Goal: Task Accomplishment & Management: Use online tool/utility

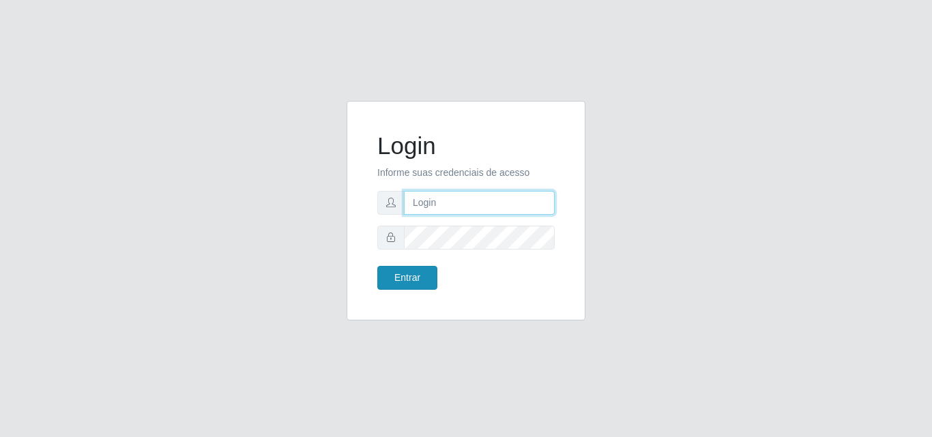
type input "[EMAIL_ADDRESS][DOMAIN_NAME]"
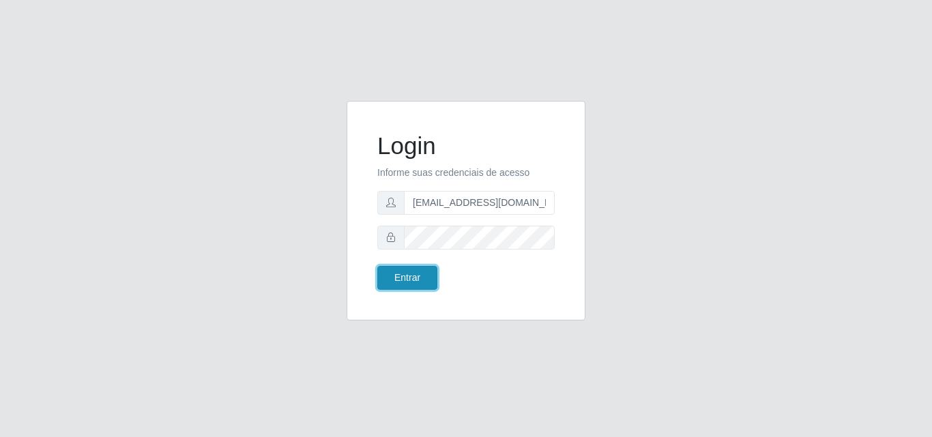
click at [385, 283] on button "Entrar" at bounding box center [407, 278] width 60 height 24
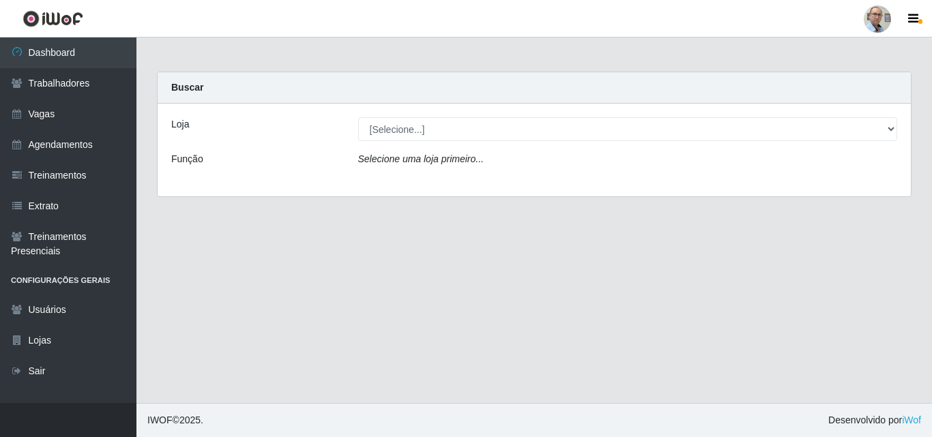
click at [674, 115] on div "Loja [Selecione...] Mar Vermelho - Loja 04 Função Selecione uma loja primeiro..." at bounding box center [534, 150] width 753 height 93
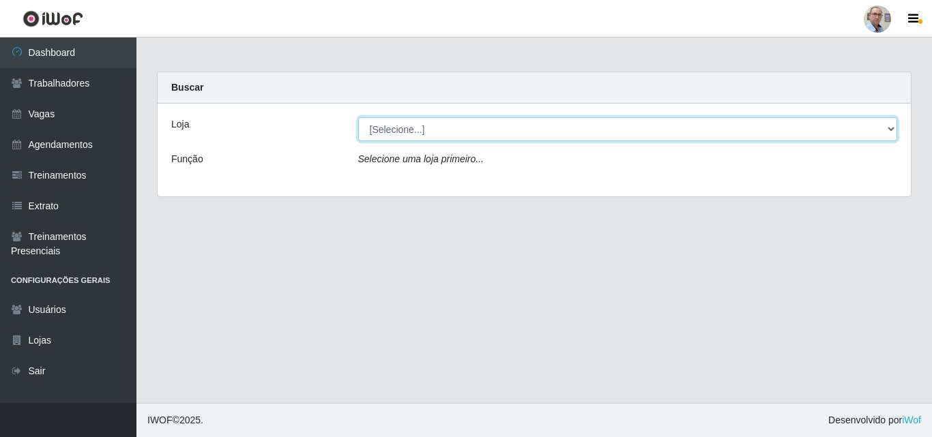
click at [682, 128] on select "[Selecione...] Mar Vermelho - Loja 04" at bounding box center [628, 129] width 540 height 24
select select "251"
click at [358, 117] on select "[Selecione...] Mar Vermelho - Loja 04" at bounding box center [628, 129] width 540 height 24
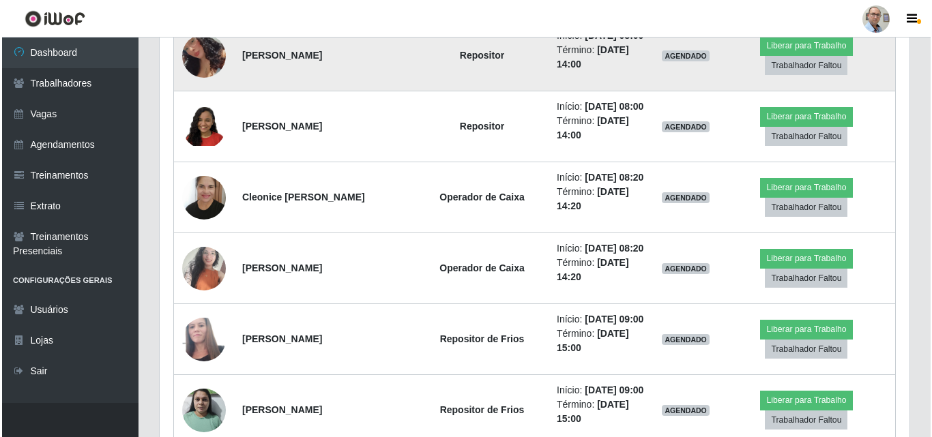
scroll to position [1433, 0]
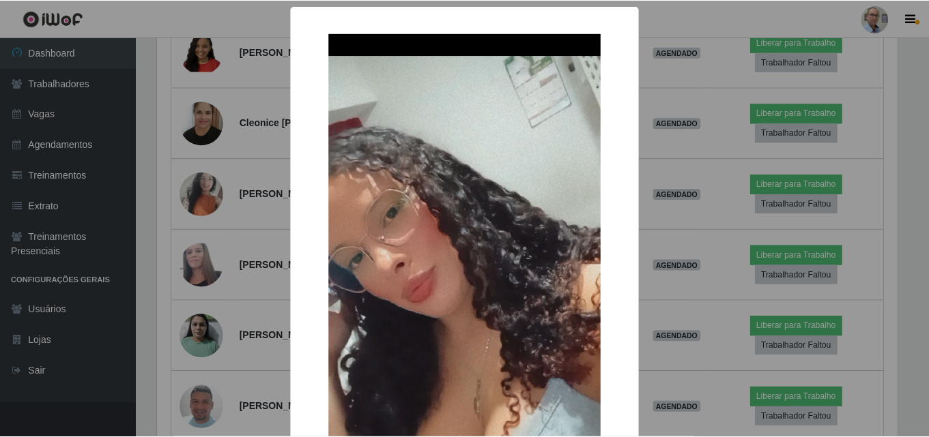
scroll to position [283, 743]
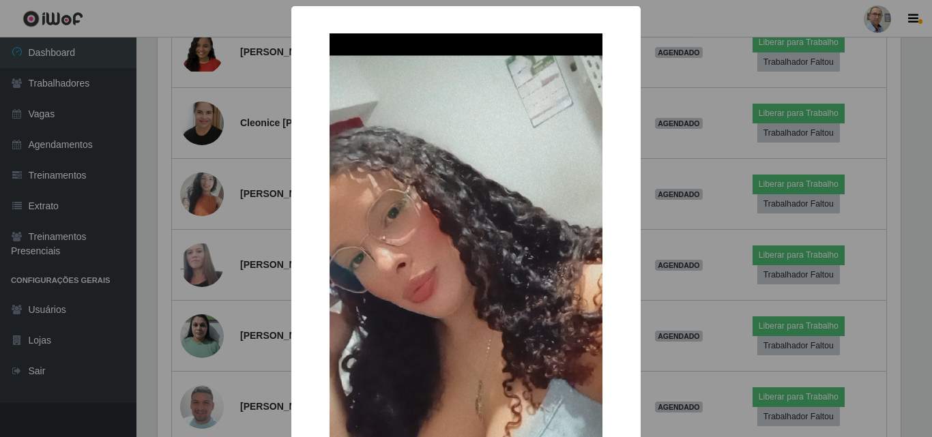
click at [218, 147] on div "× OK Cancel" at bounding box center [466, 218] width 932 height 437
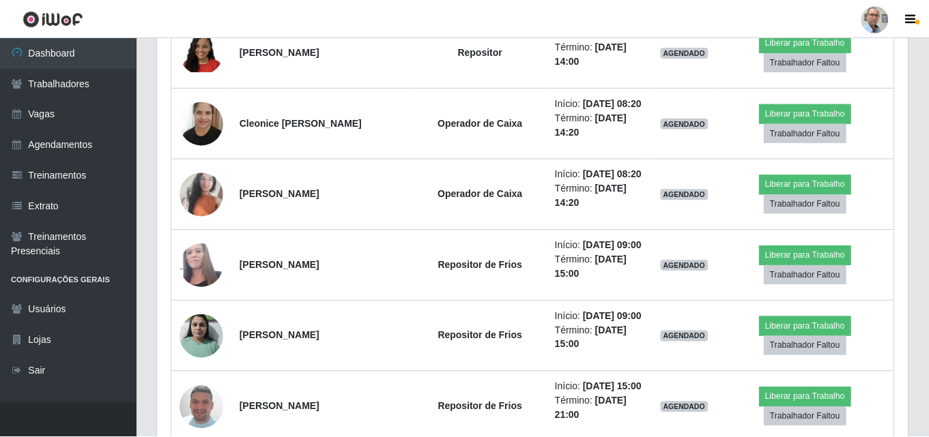
scroll to position [283, 750]
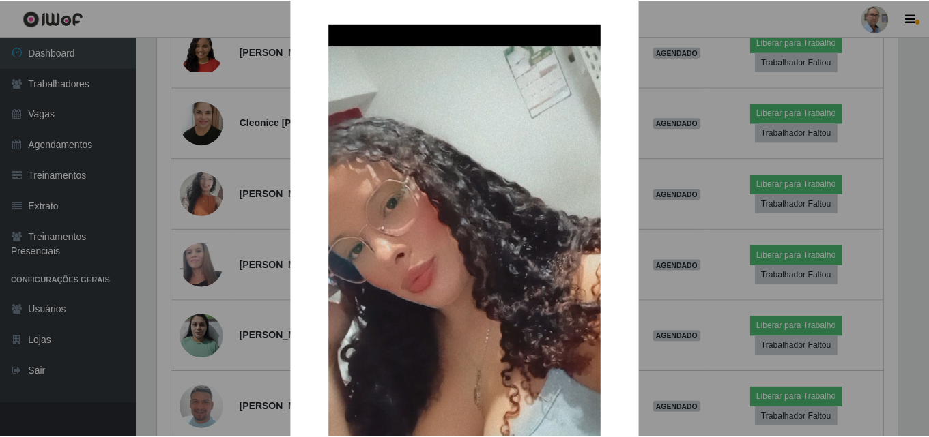
scroll to position [0, 0]
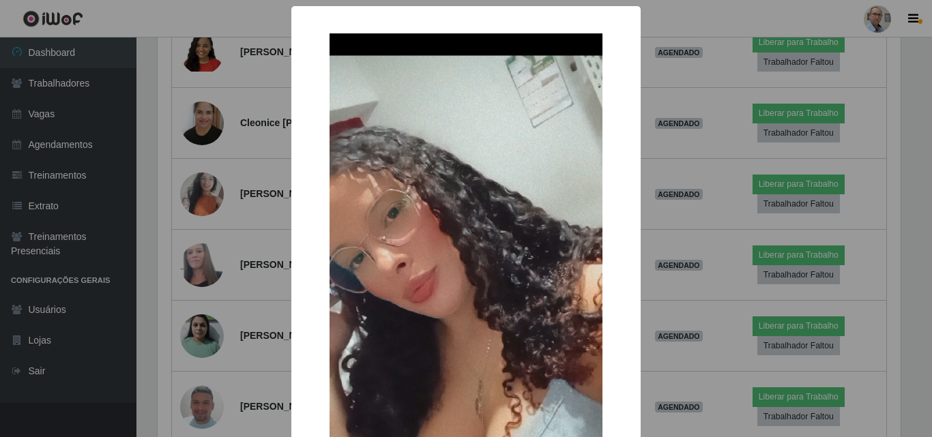
click at [218, 144] on div "× OK Cancel" at bounding box center [466, 218] width 932 height 437
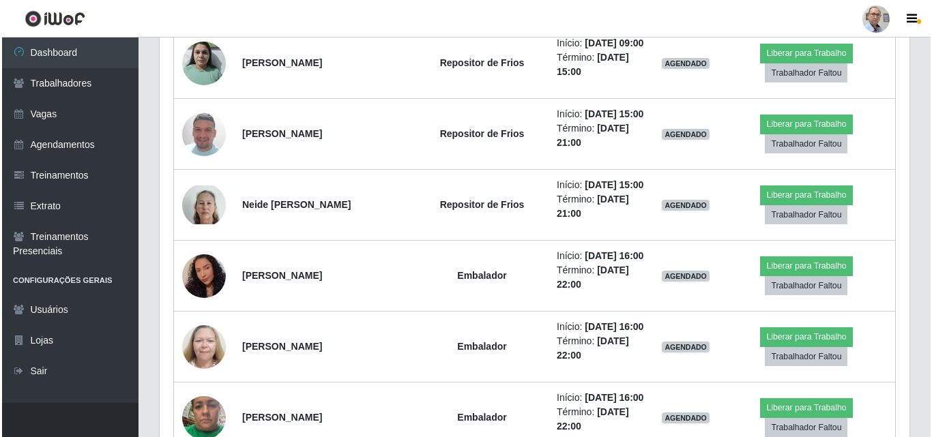
scroll to position [1774, 0]
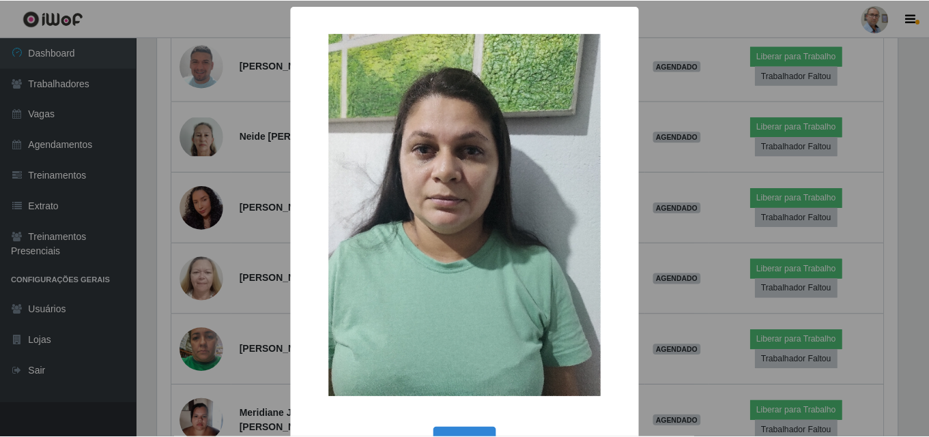
scroll to position [283, 743]
click at [201, 231] on div "× OK Cancel" at bounding box center [466, 218] width 932 height 437
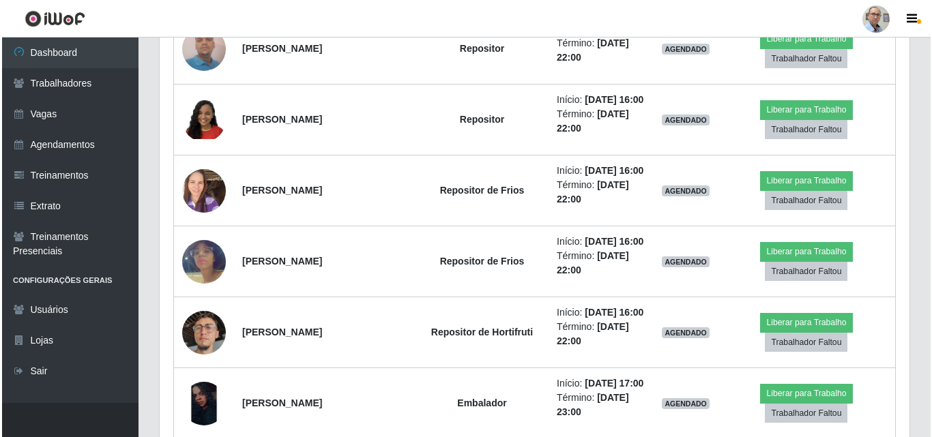
scroll to position [2525, 0]
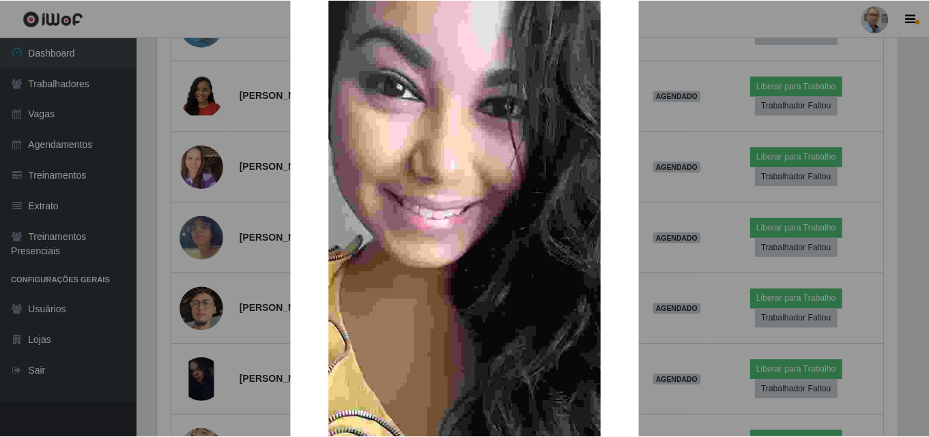
scroll to position [136, 0]
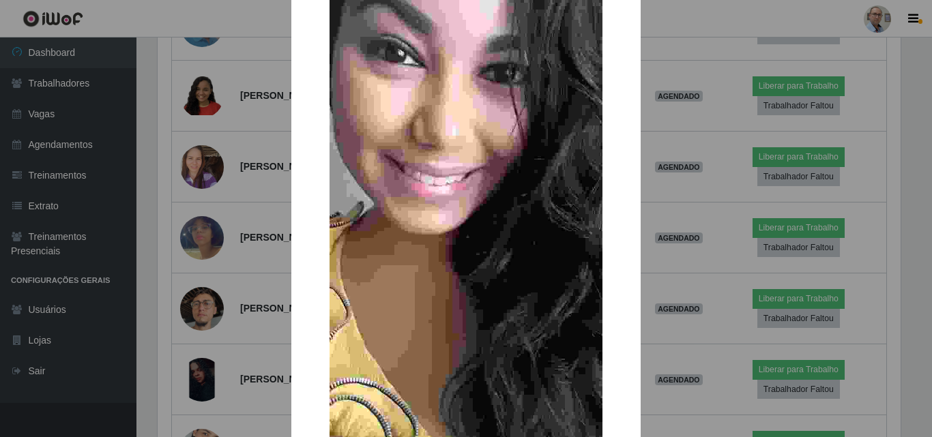
click at [212, 244] on div "× OK Cancel" at bounding box center [466, 218] width 932 height 437
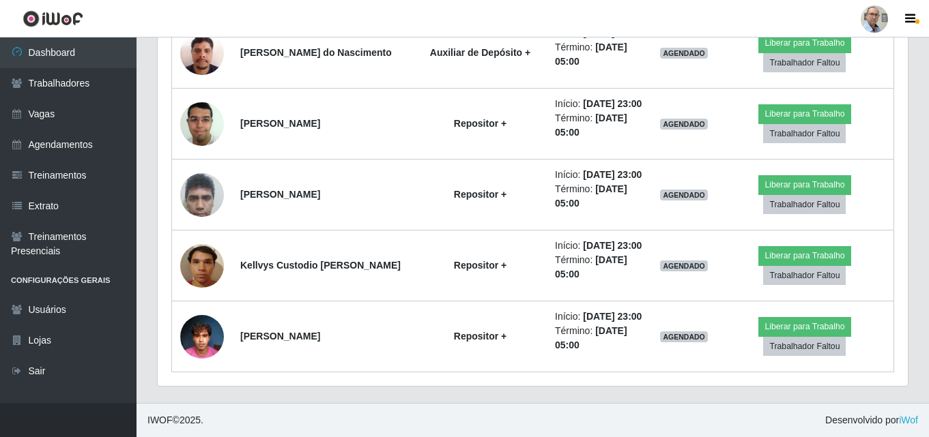
scroll to position [3481, 0]
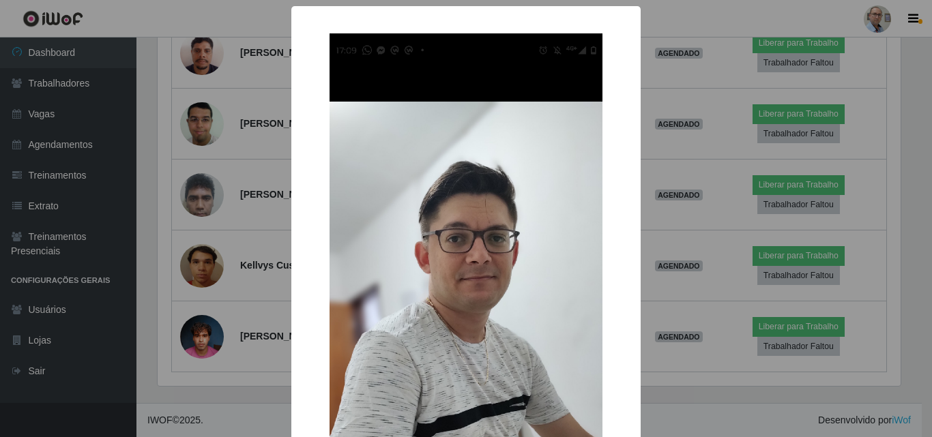
click at [212, 317] on div "× OK Cancel" at bounding box center [466, 218] width 932 height 437
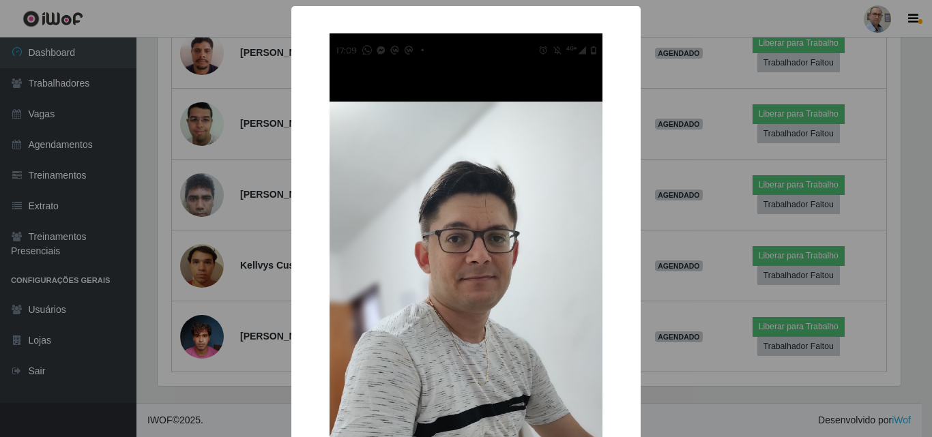
click at [195, 170] on div "× OK Cancel" at bounding box center [466, 218] width 932 height 437
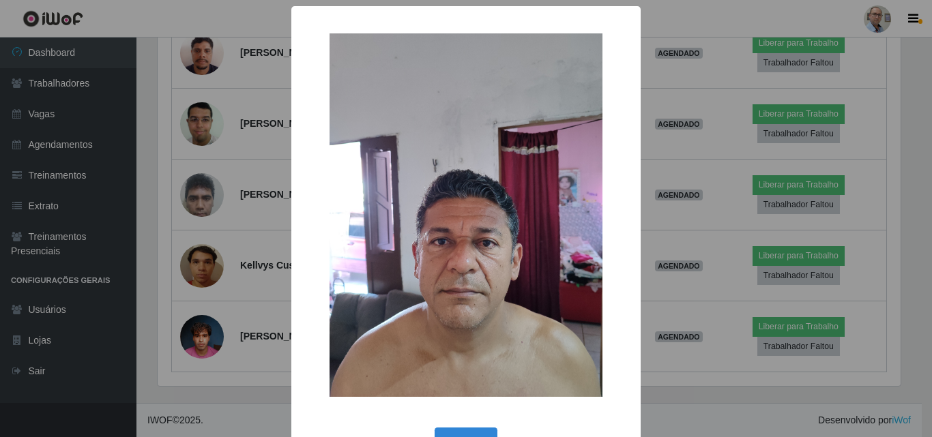
click at [191, 285] on div "× OK Cancel" at bounding box center [466, 218] width 932 height 437
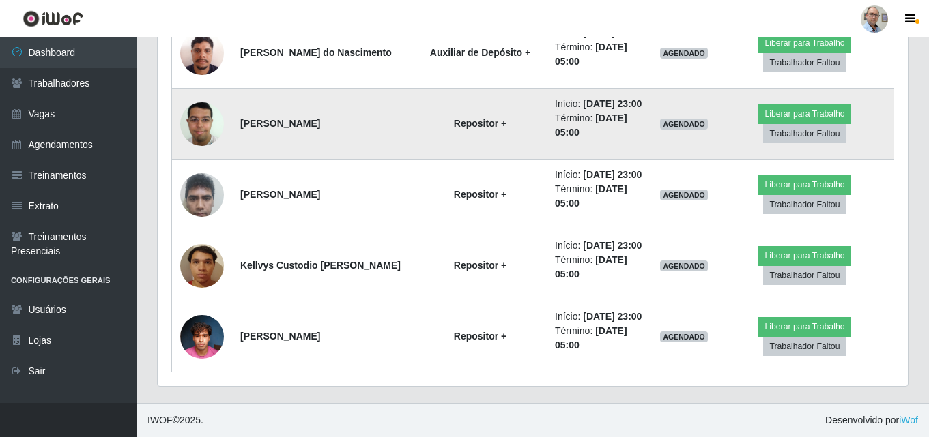
click at [201, 153] on img at bounding box center [202, 124] width 44 height 58
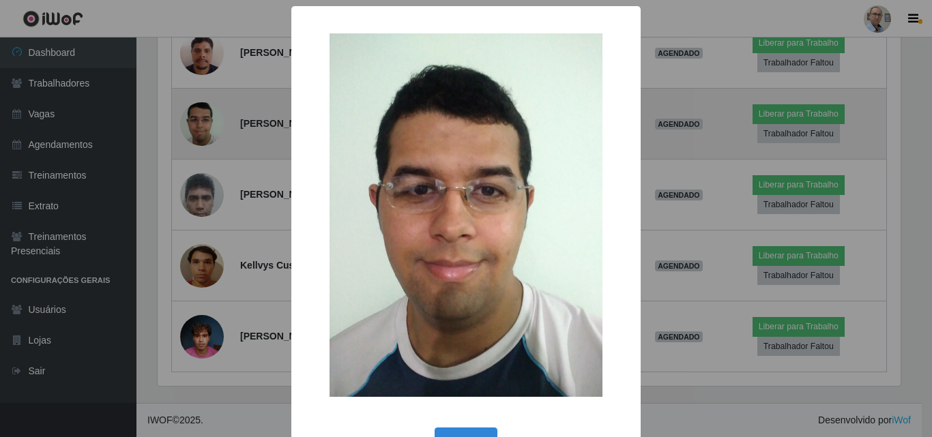
click at [201, 313] on div "× OK Cancel" at bounding box center [466, 218] width 932 height 437
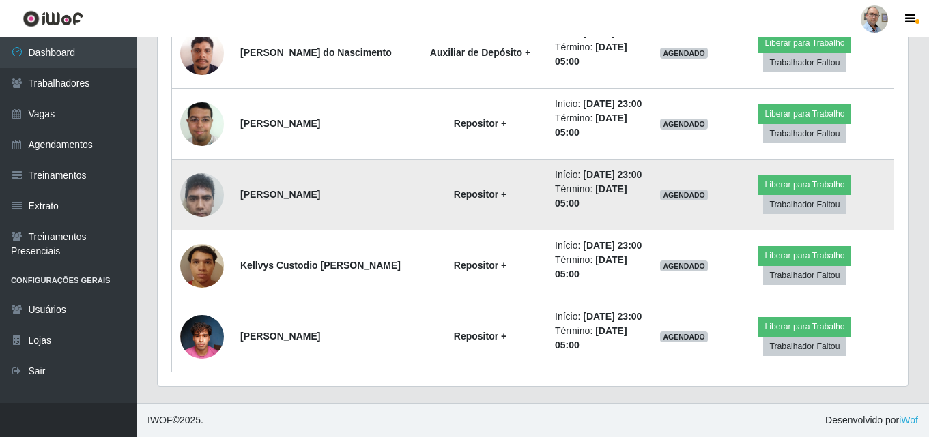
click at [207, 234] on img at bounding box center [202, 195] width 44 height 78
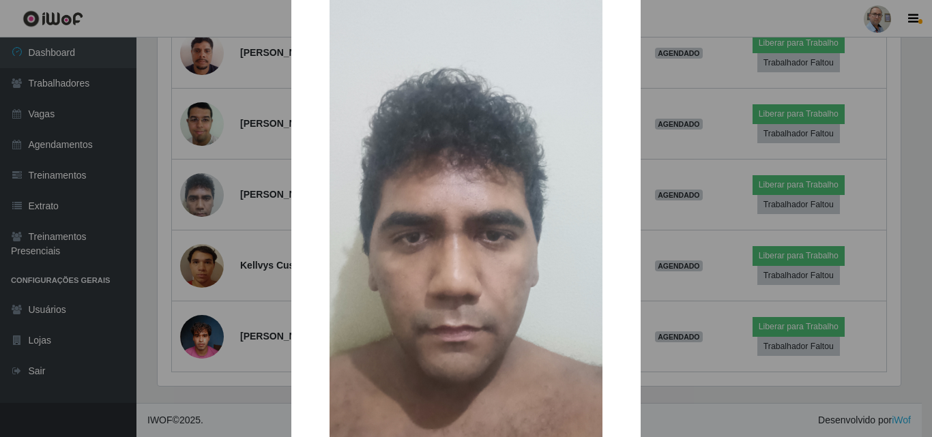
click at [263, 286] on div "× OK Cancel" at bounding box center [466, 218] width 932 height 437
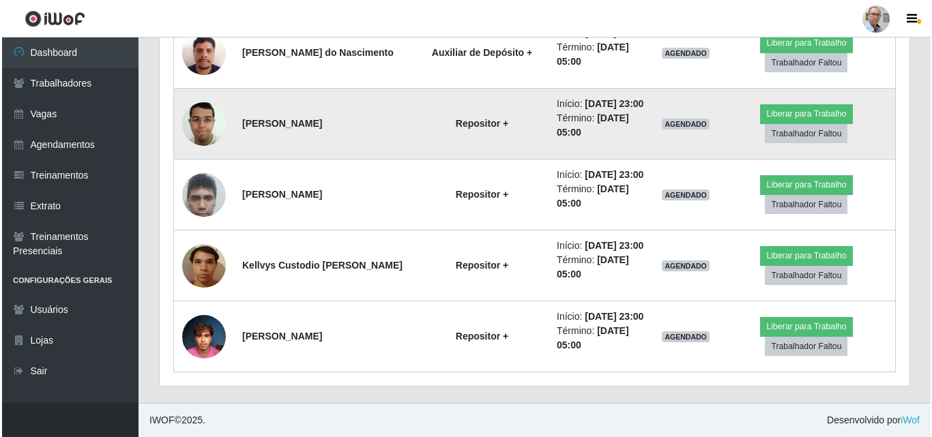
scroll to position [4065, 0]
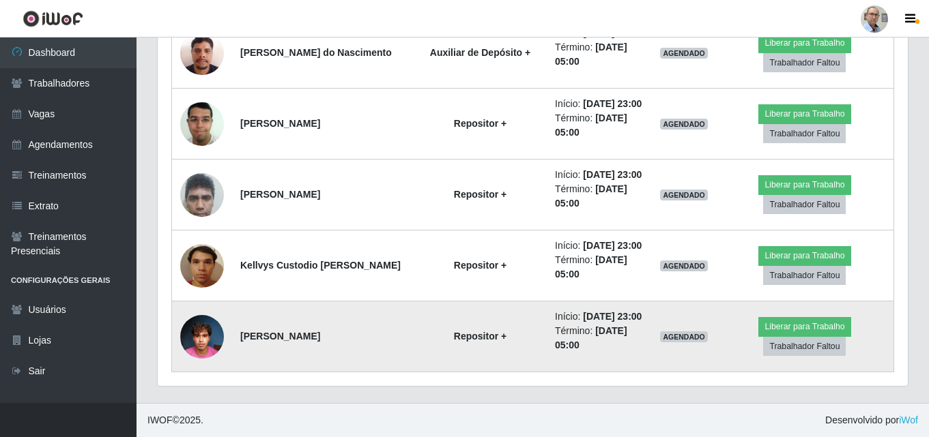
click at [213, 328] on img at bounding box center [202, 337] width 44 height 58
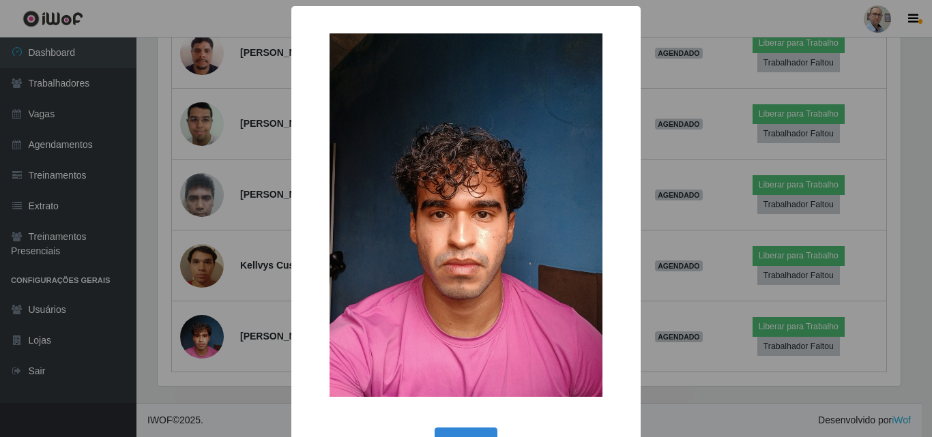
click at [207, 328] on div "× OK Cancel" at bounding box center [466, 218] width 932 height 437
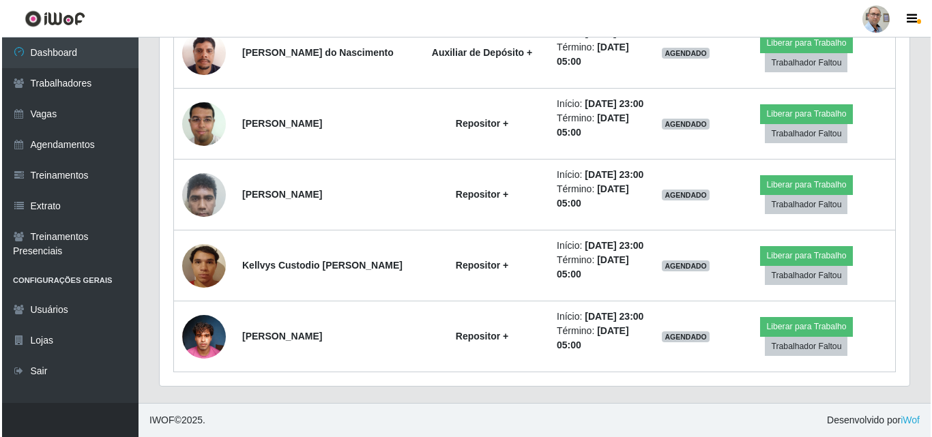
scroll to position [3724, 0]
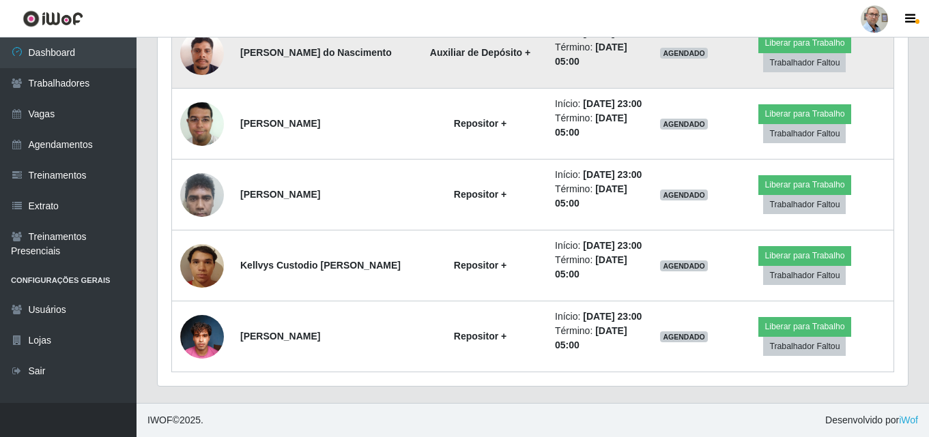
click at [201, 82] on img at bounding box center [202, 53] width 44 height 58
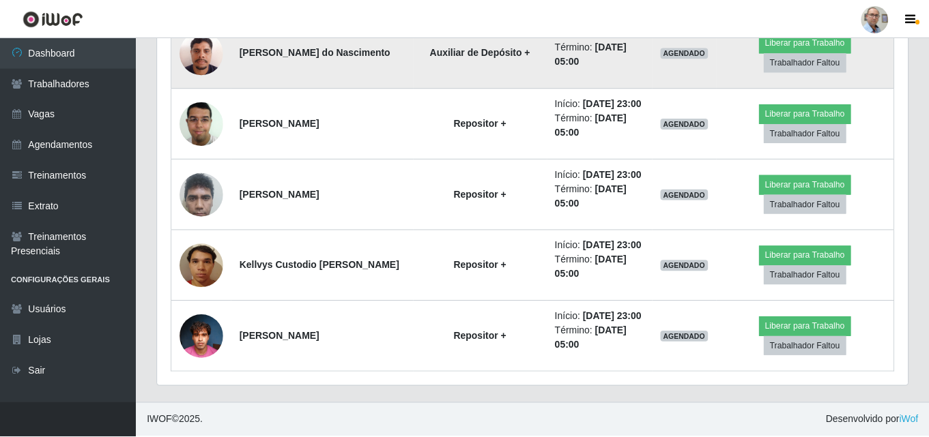
scroll to position [283, 743]
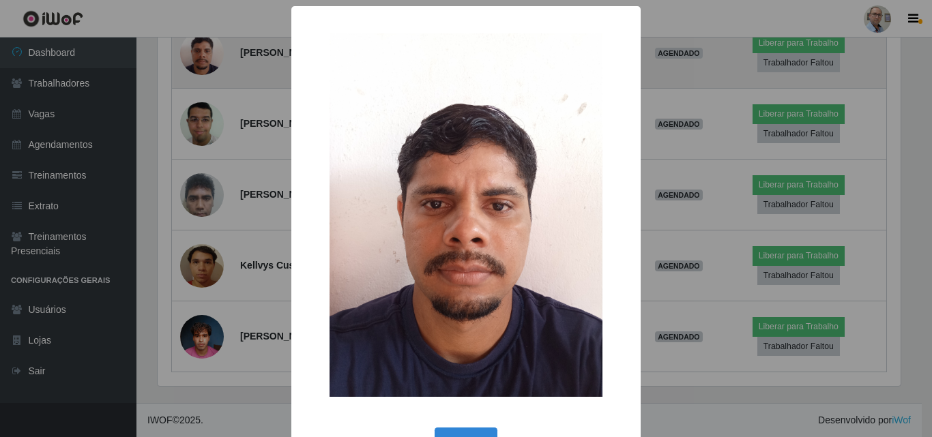
click at [201, 328] on div "× OK Cancel" at bounding box center [466, 218] width 932 height 437
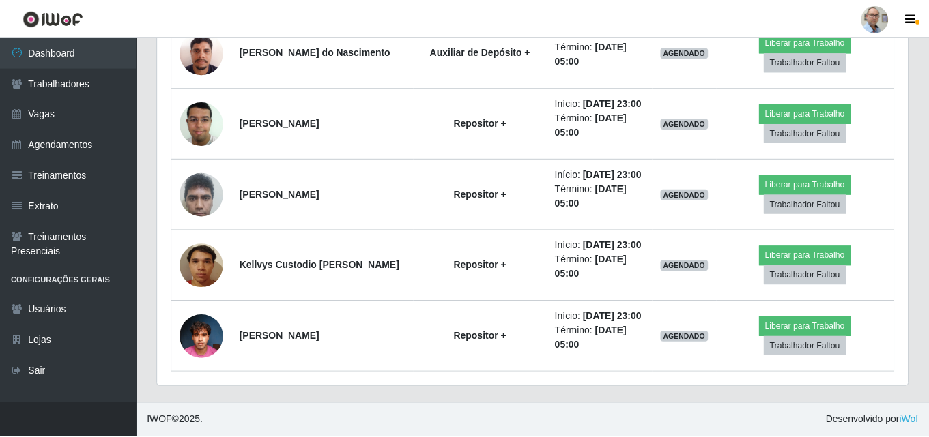
scroll to position [283, 750]
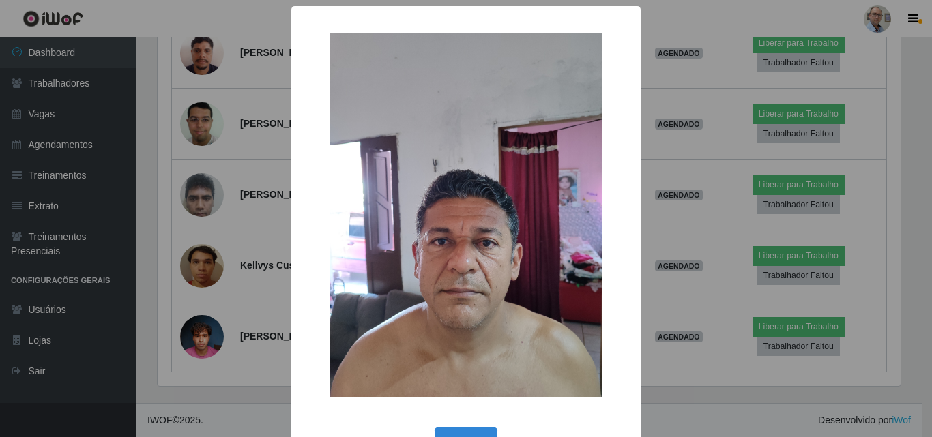
click at [206, 244] on div "× OK Cancel" at bounding box center [466, 218] width 932 height 437
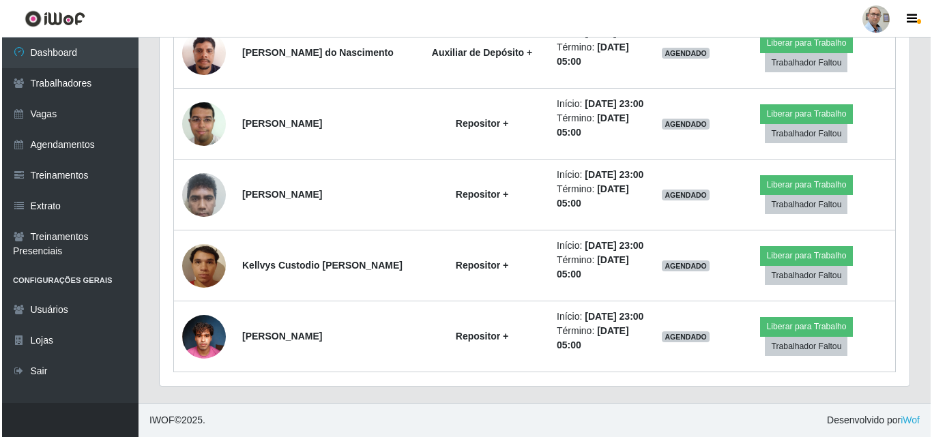
scroll to position [3655, 0]
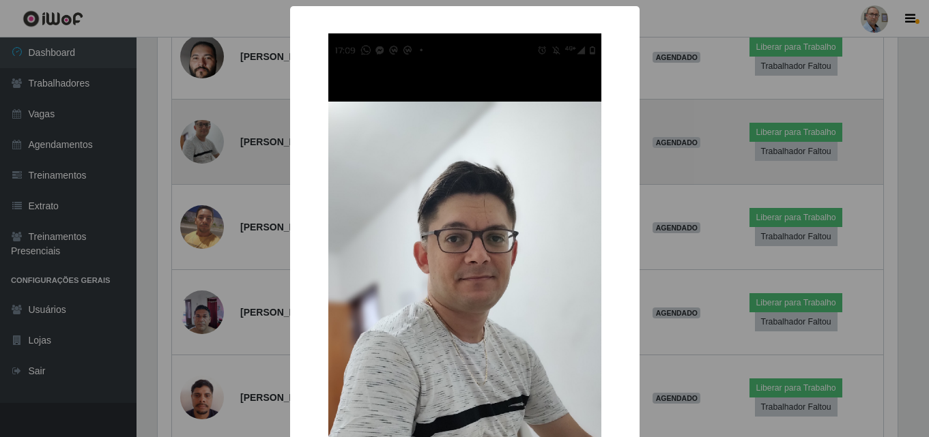
scroll to position [283, 743]
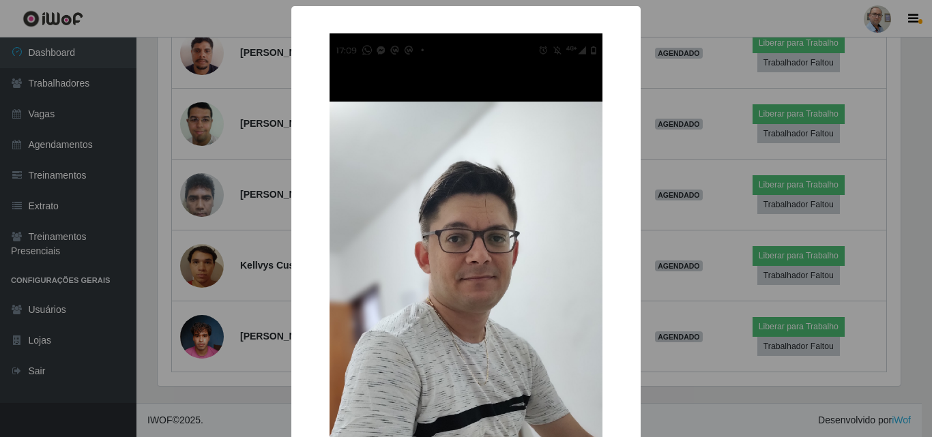
click at [205, 143] on div "× OK Cancel" at bounding box center [466, 218] width 932 height 437
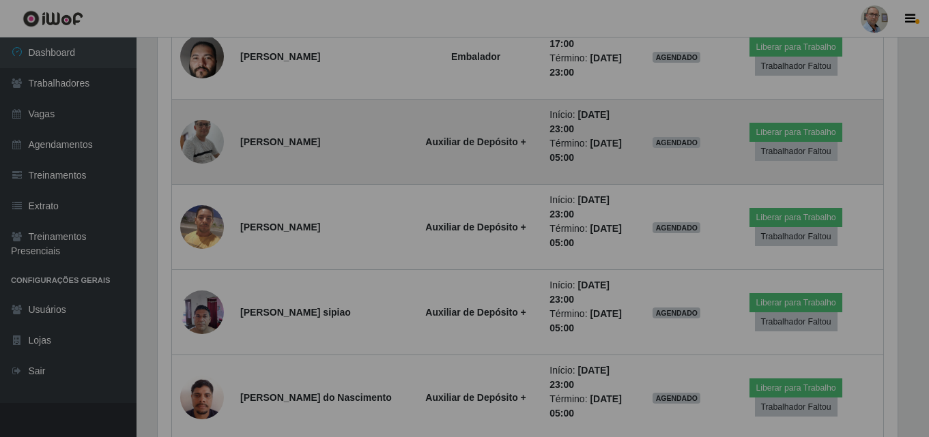
scroll to position [283, 750]
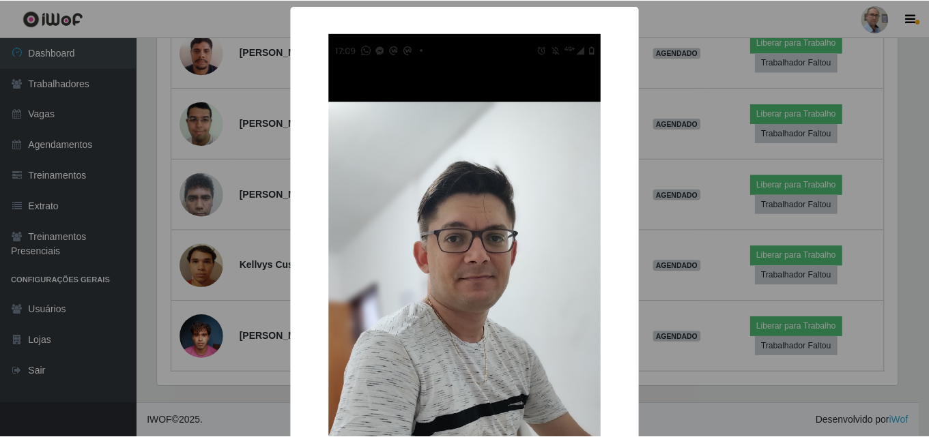
scroll to position [136, 0]
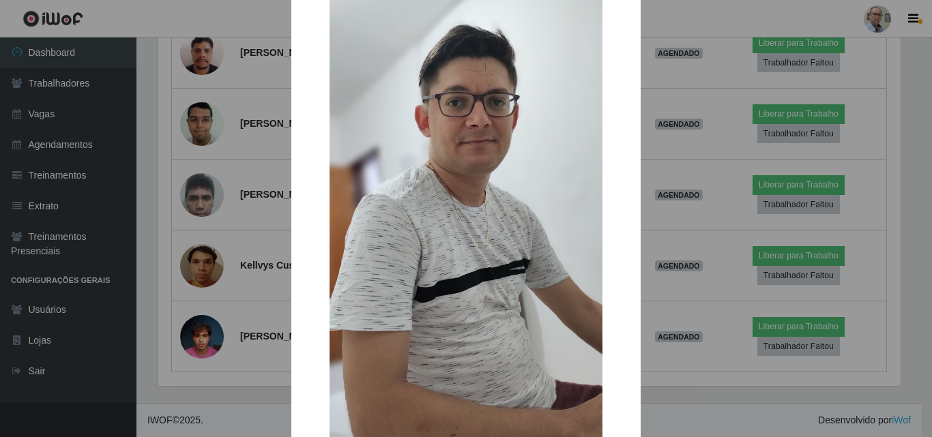
click at [208, 145] on div "× OK Cancel" at bounding box center [466, 218] width 932 height 437
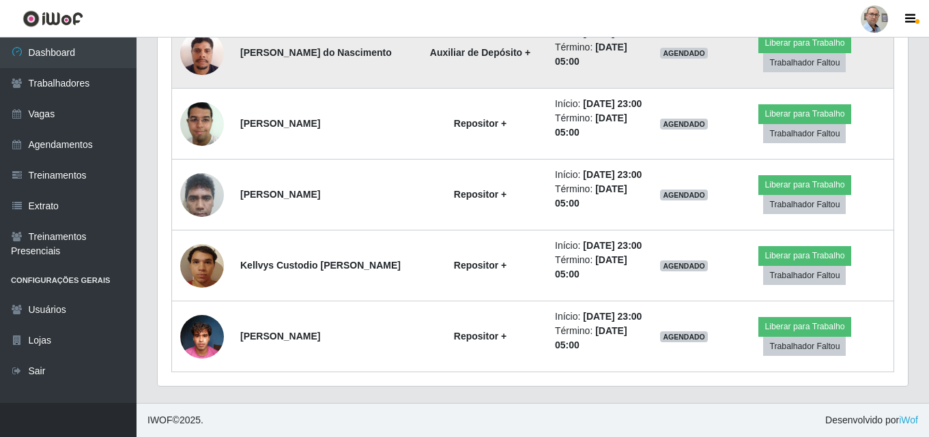
scroll to position [3860, 0]
